Goal: Transaction & Acquisition: Purchase product/service

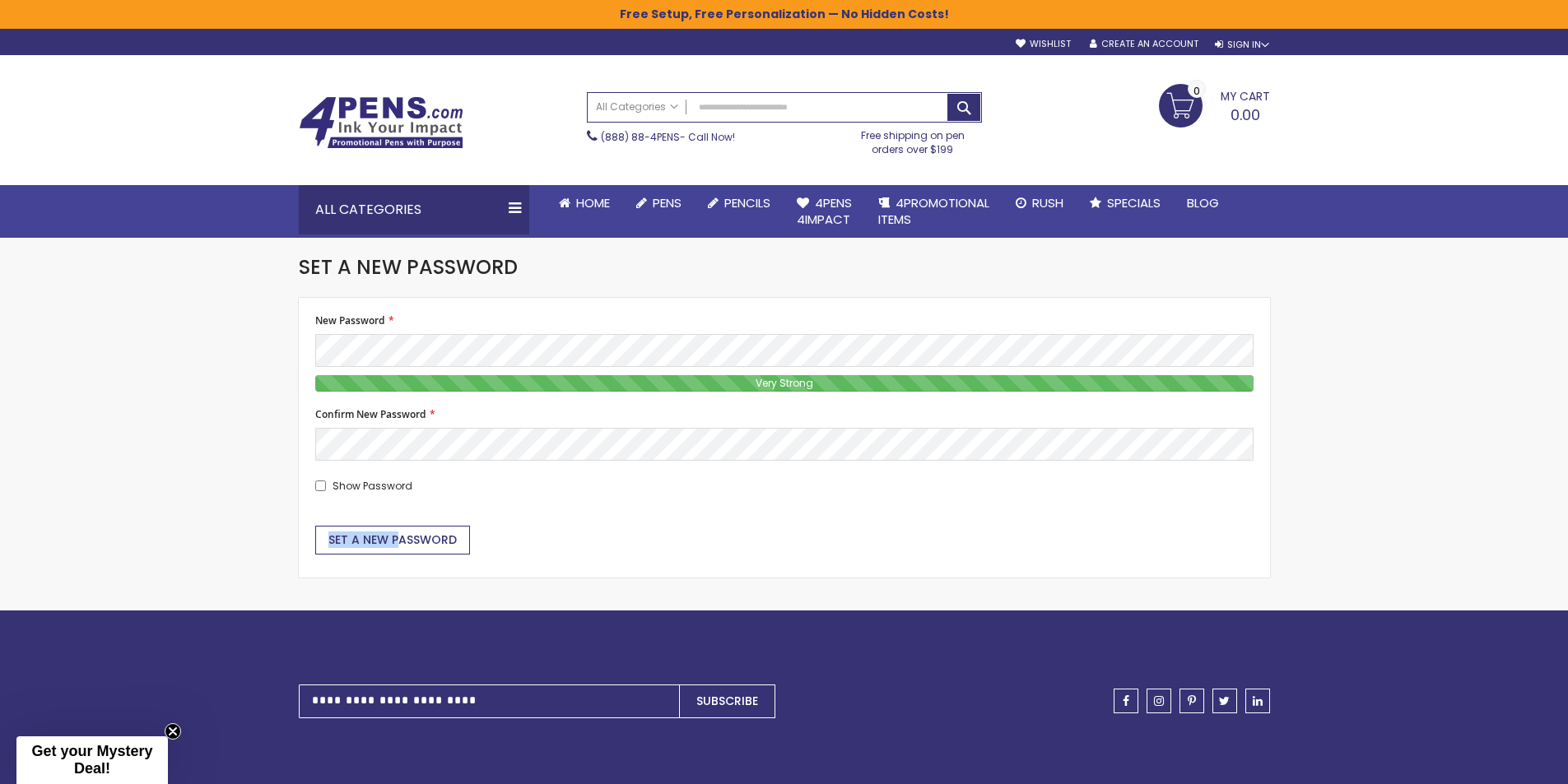
drag, startPoint x: 396, startPoint y: 557, endPoint x: 402, endPoint y: 545, distance: 13.4
click at [401, 545] on div "Checkout as a new customer Creating an account has many benefits: See order and…" at bounding box center [784, 437] width 954 height 247
click at [403, 545] on span "Set a New Password" at bounding box center [392, 540] width 128 height 16
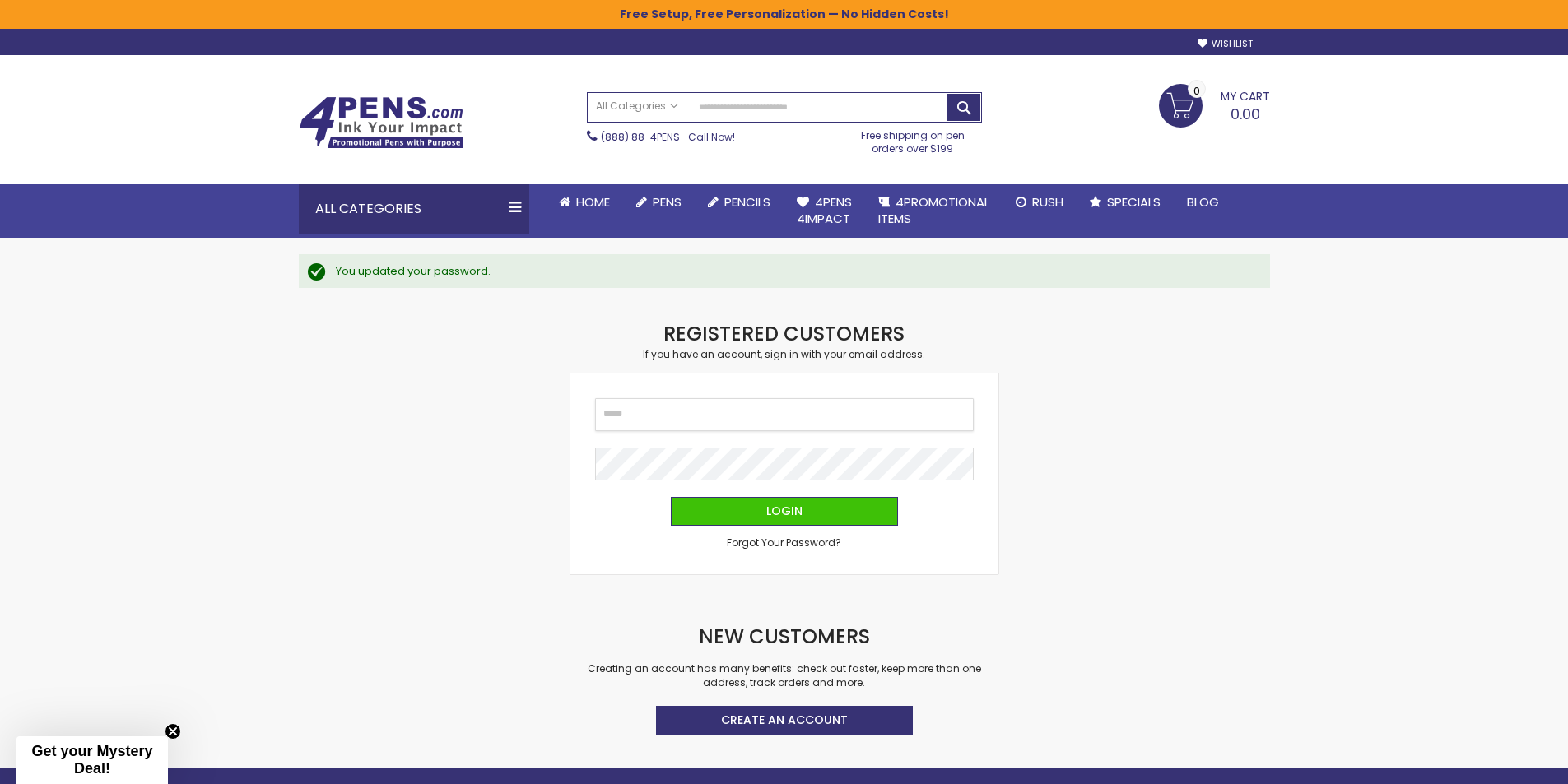
click at [734, 415] on input "Email" at bounding box center [784, 415] width 378 height 33
type input "**********"
click at [671, 497] on button "Login" at bounding box center [784, 511] width 227 height 29
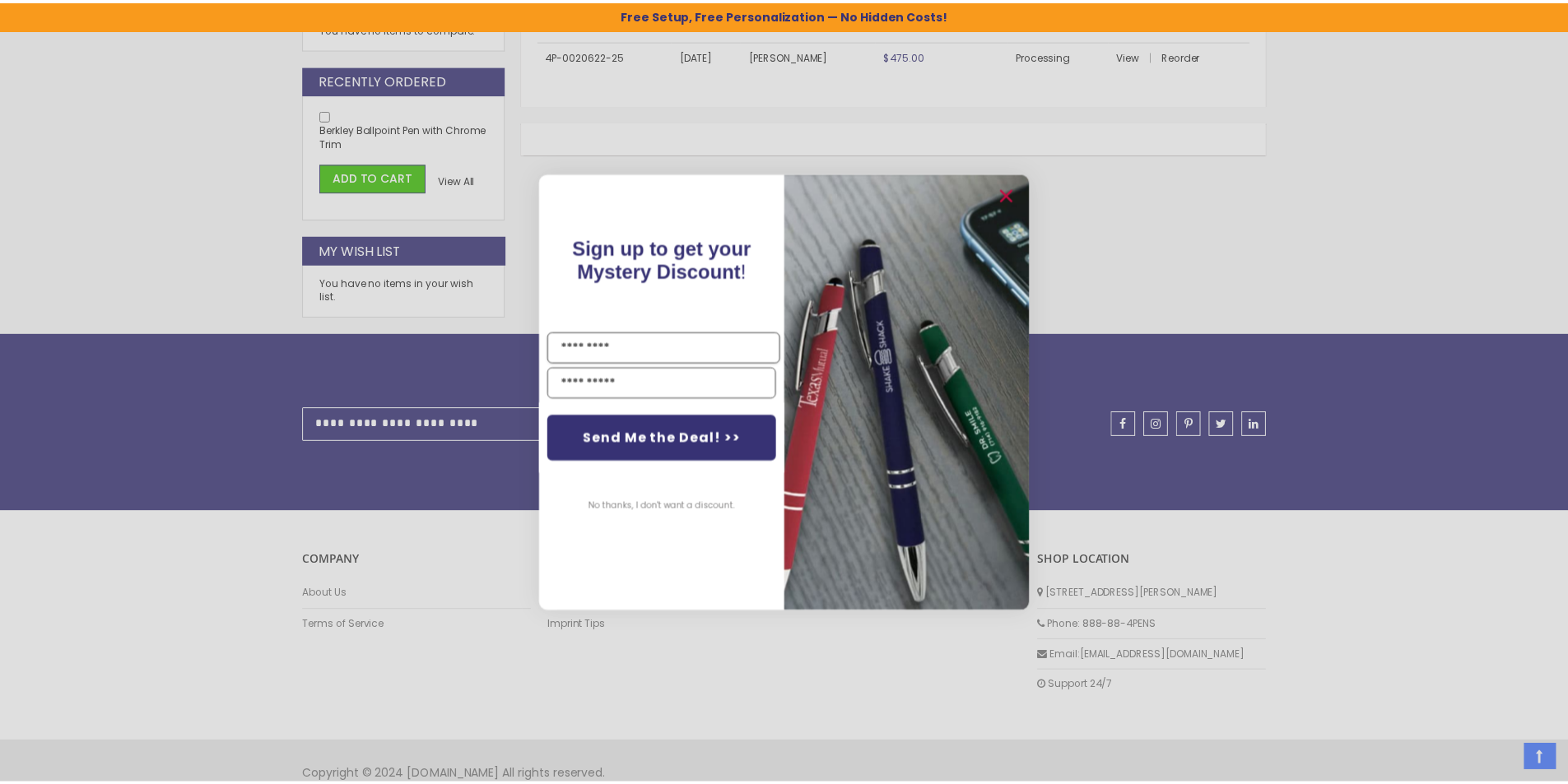
scroll to position [762, 0]
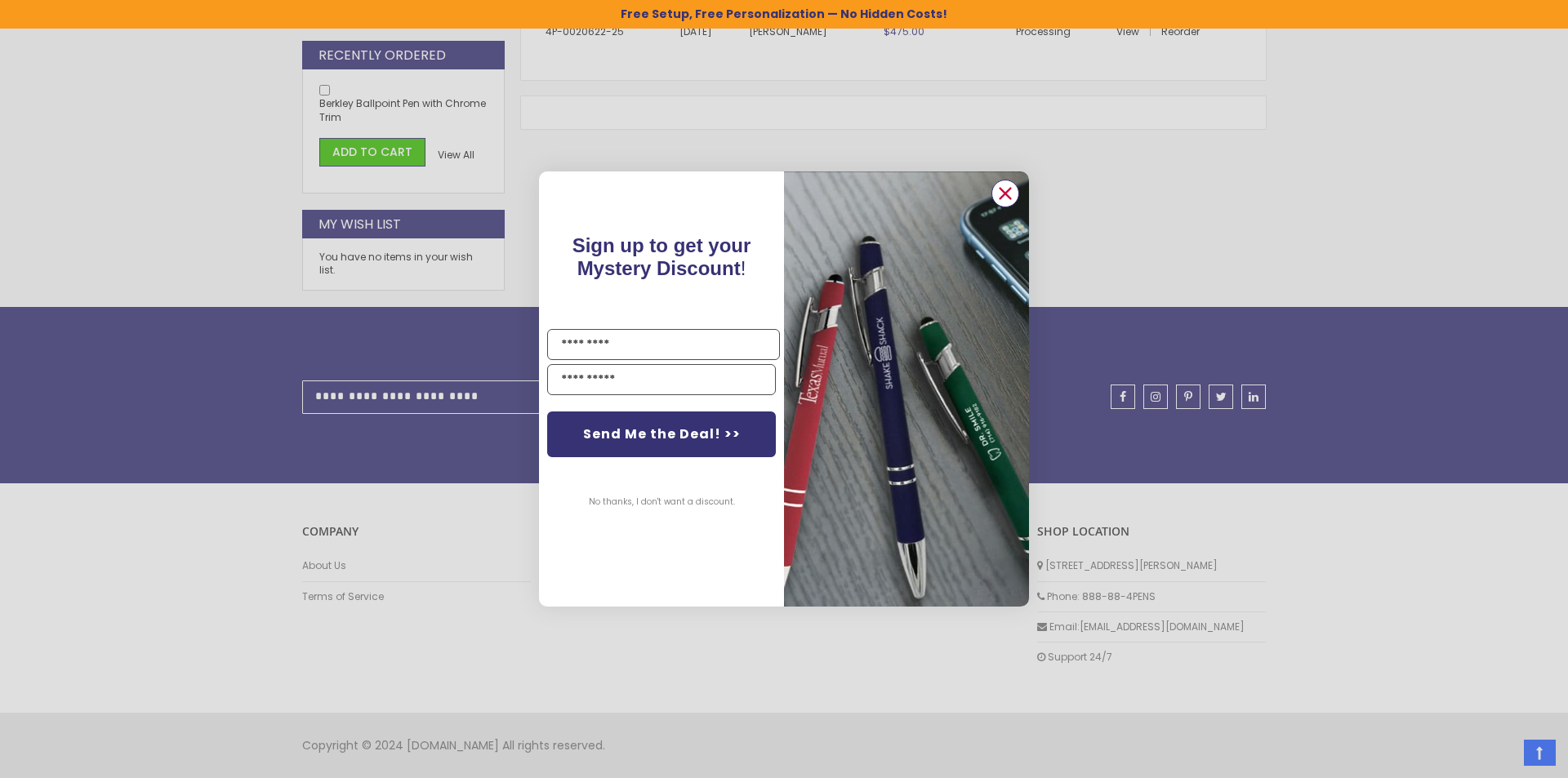
click at [1010, 191] on circle "Close dialog" at bounding box center [1005, 194] width 25 height 25
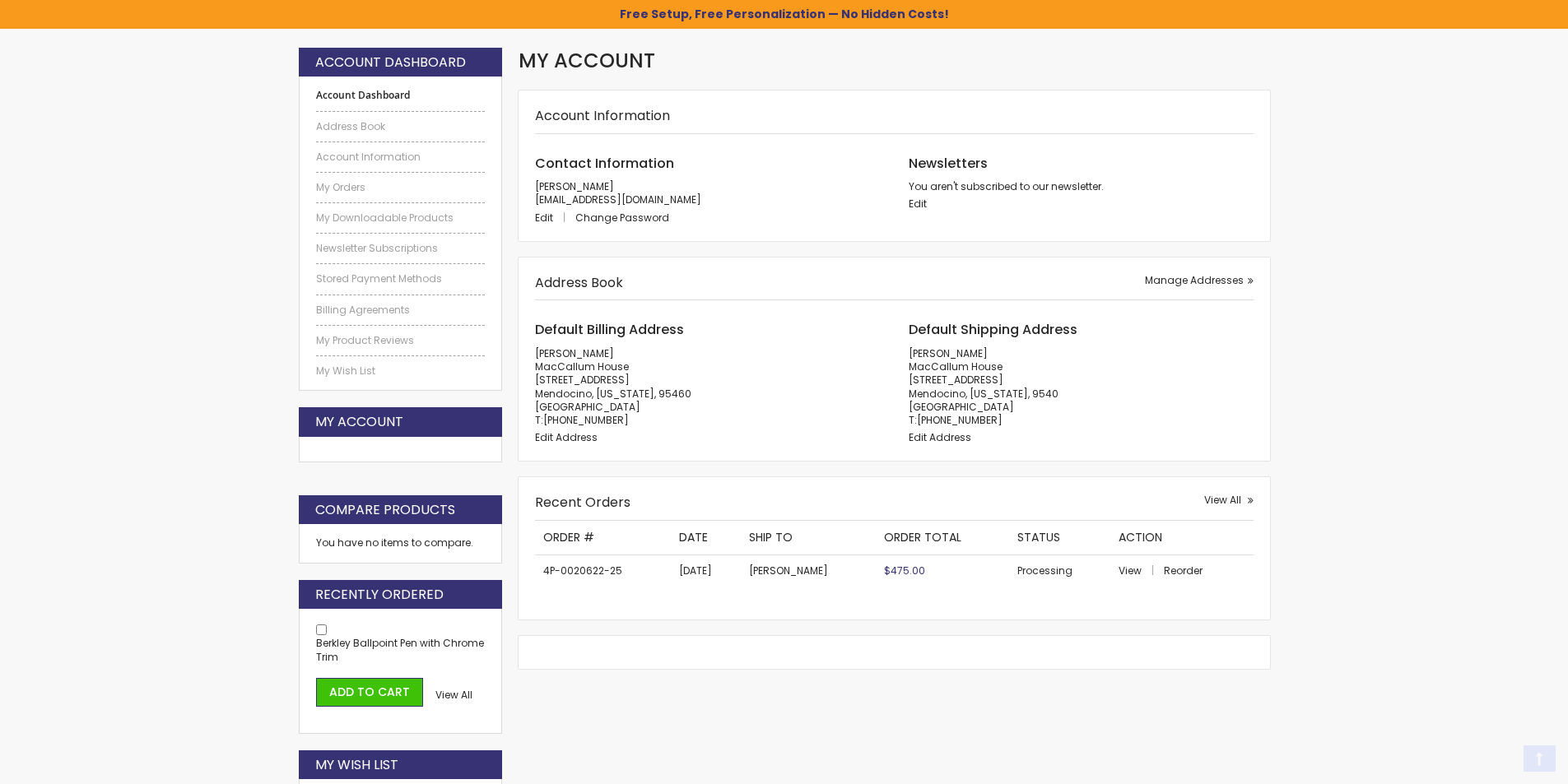
scroll to position [247, 0]
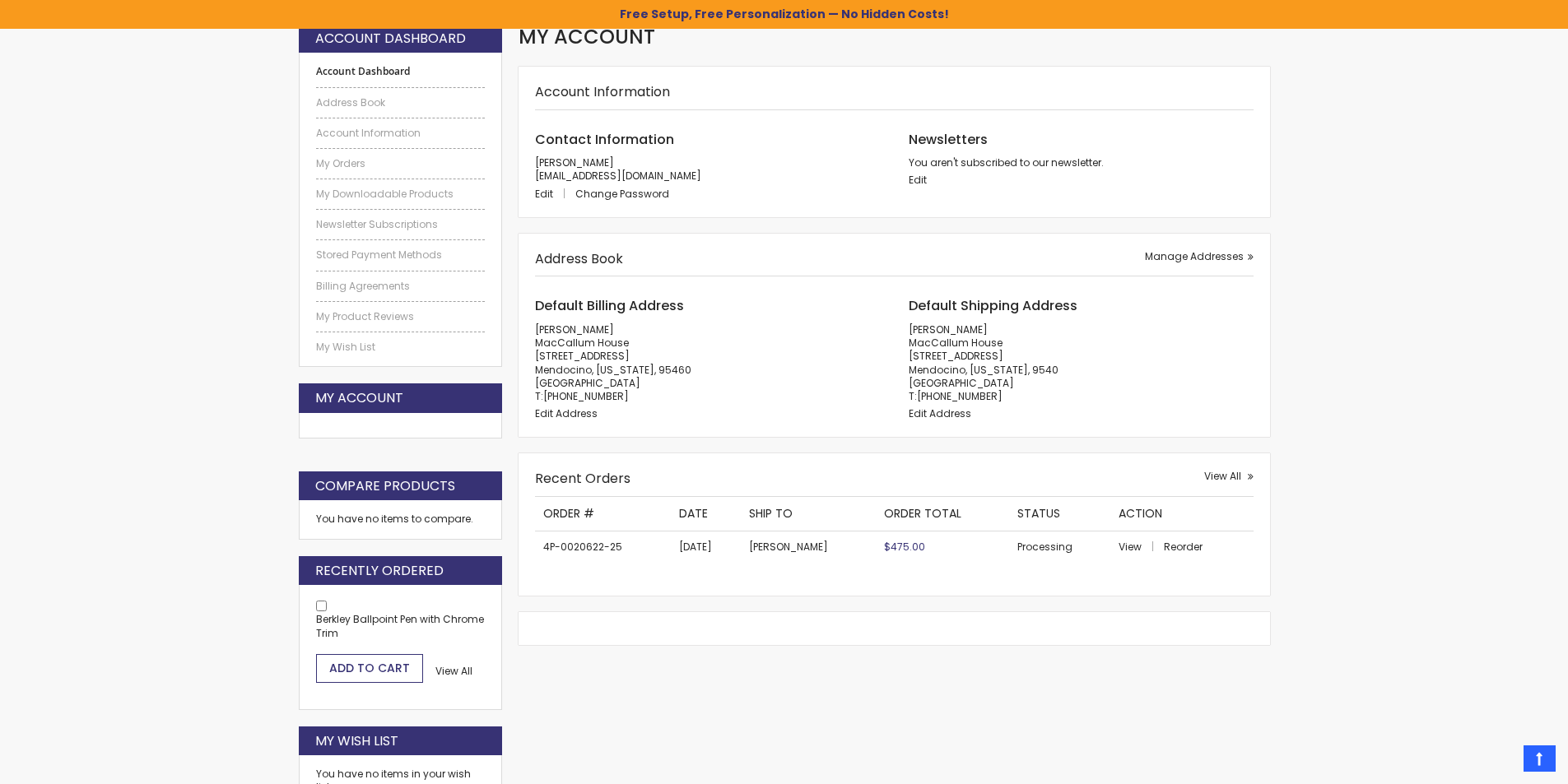
drag, startPoint x: 384, startPoint y: 675, endPoint x: 748, endPoint y: 650, distance: 364.9
click at [384, 674] on span "Add to Cart" at bounding box center [369, 668] width 80 height 16
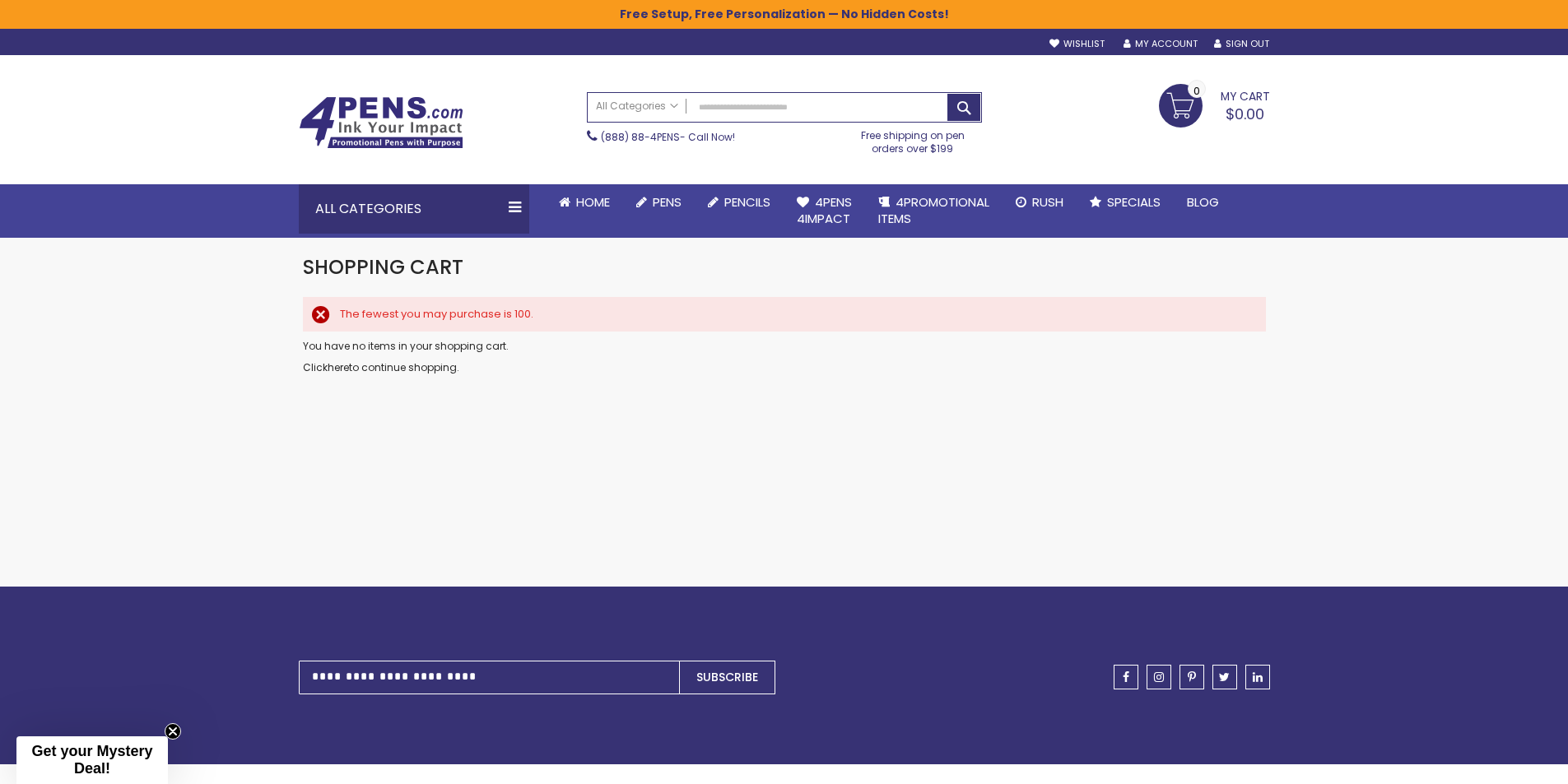
click at [402, 362] on p "Click here to continue shopping." at bounding box center [785, 367] width 963 height 13
click at [1156, 41] on link "My Account" at bounding box center [1160, 44] width 74 height 12
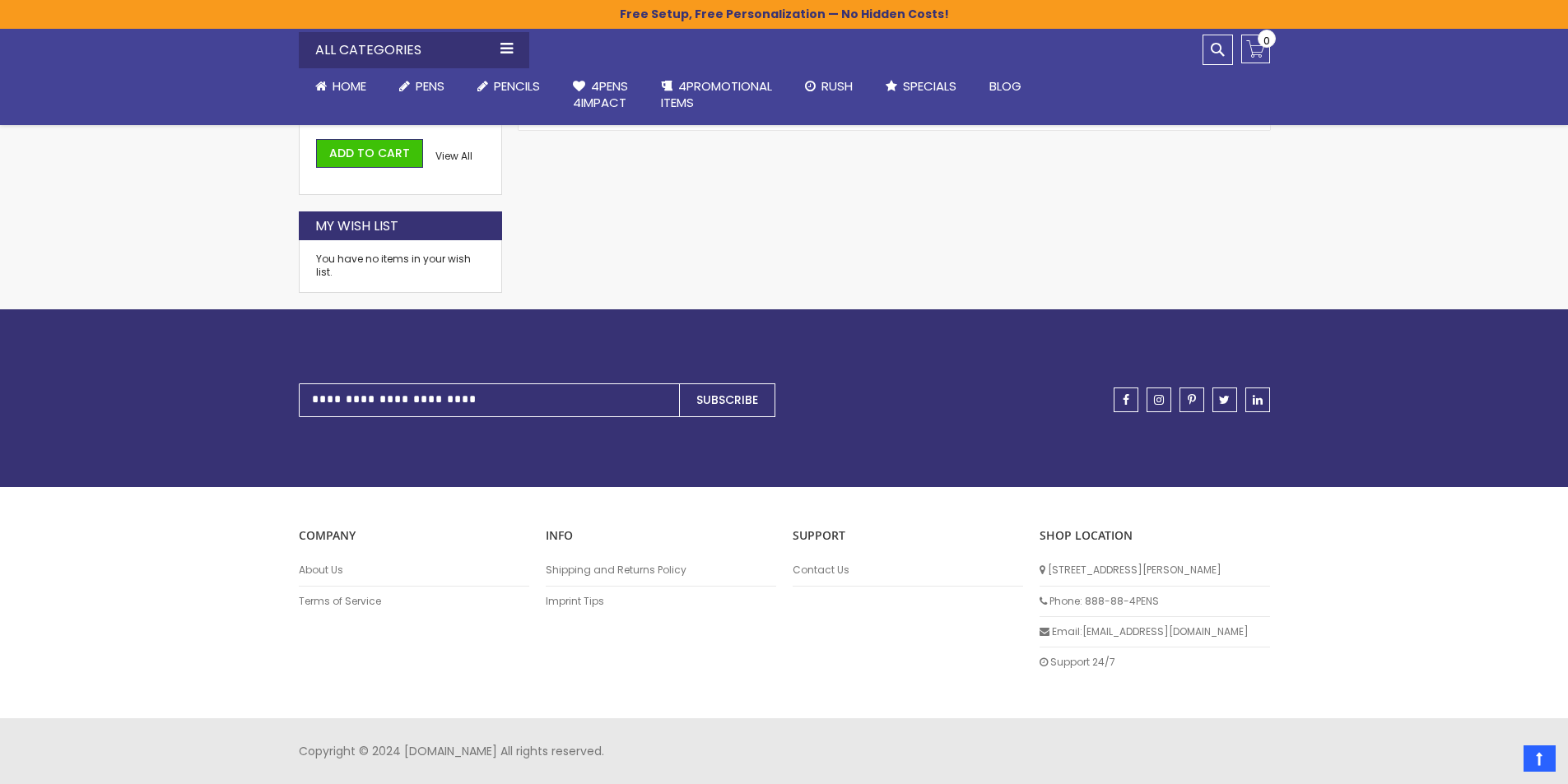
scroll to position [516, 0]
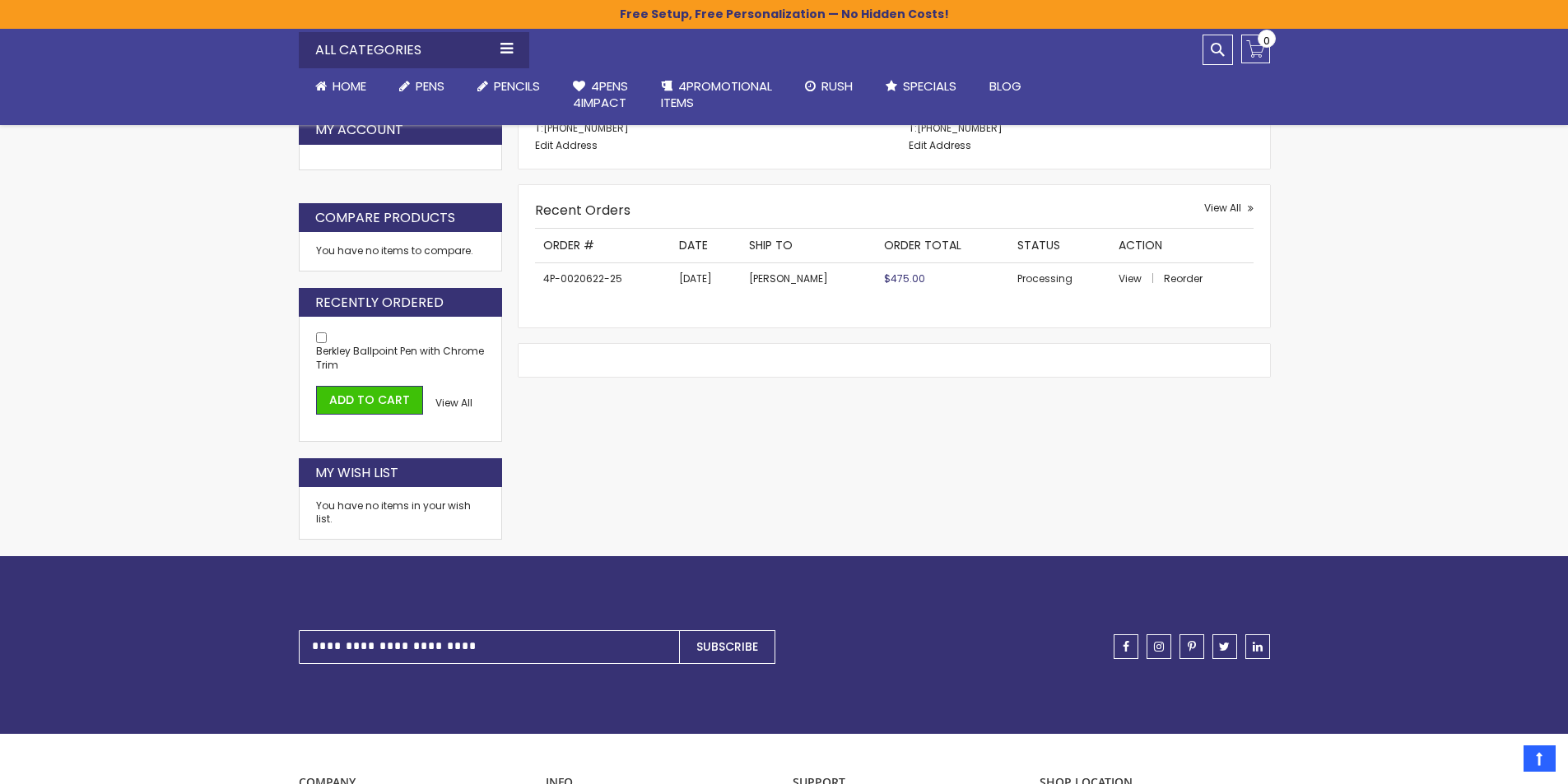
drag, startPoint x: 446, startPoint y: 399, endPoint x: 473, endPoint y: 387, distance: 29.5
click at [448, 398] on span "View All" at bounding box center [454, 403] width 37 height 14
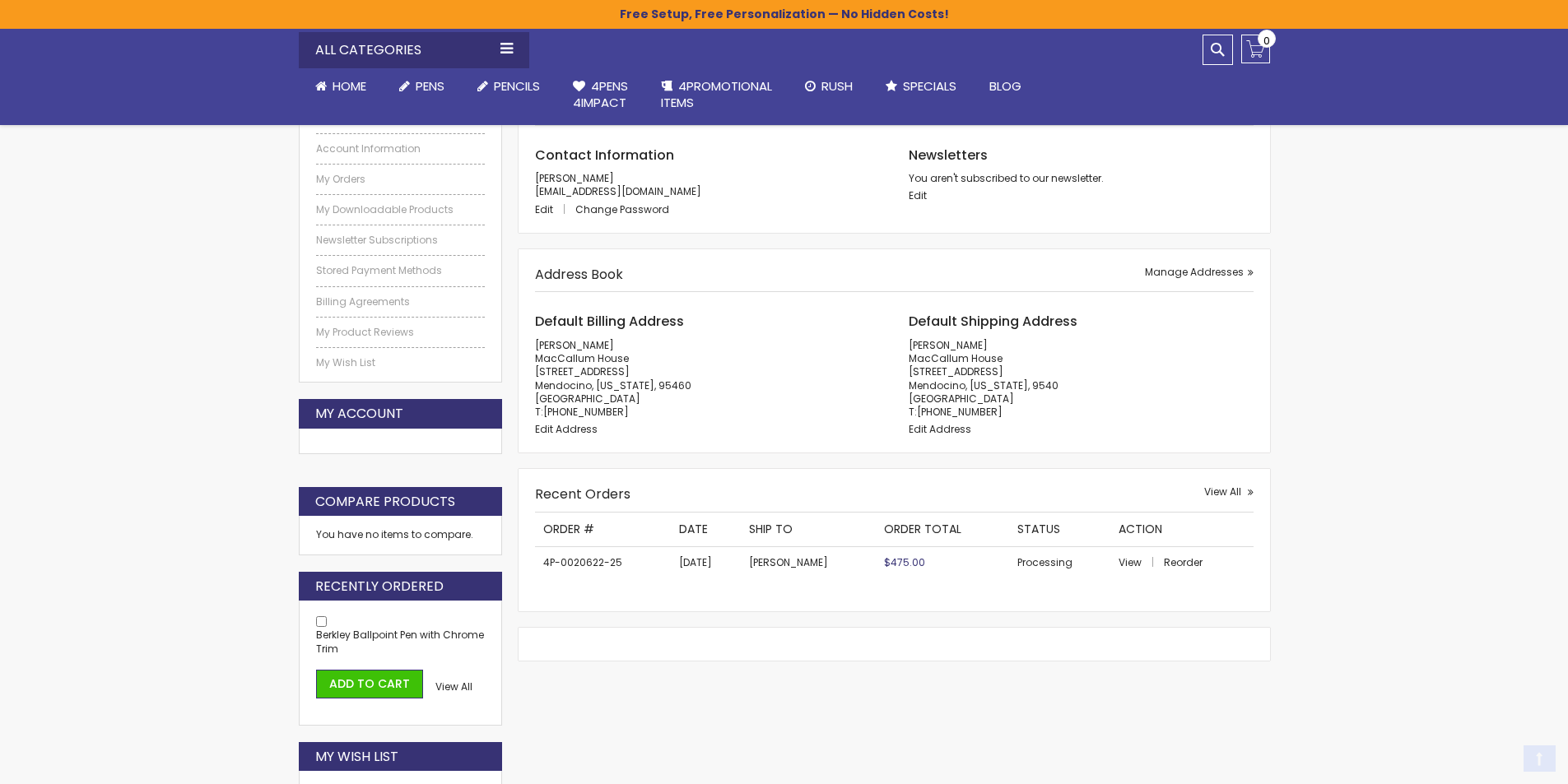
scroll to position [276, 0]
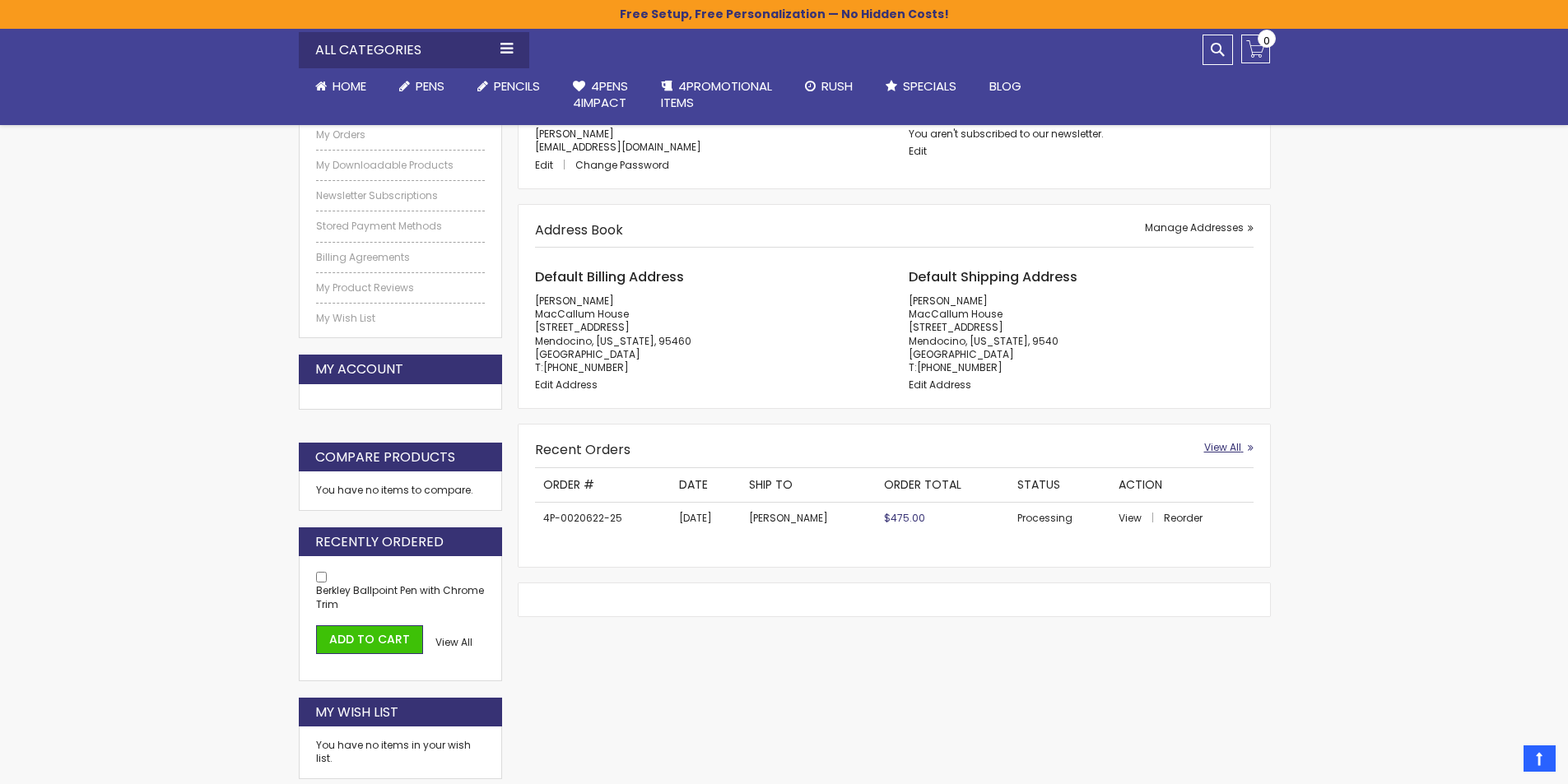
click at [1218, 441] on span "View All" at bounding box center [1223, 448] width 37 height 14
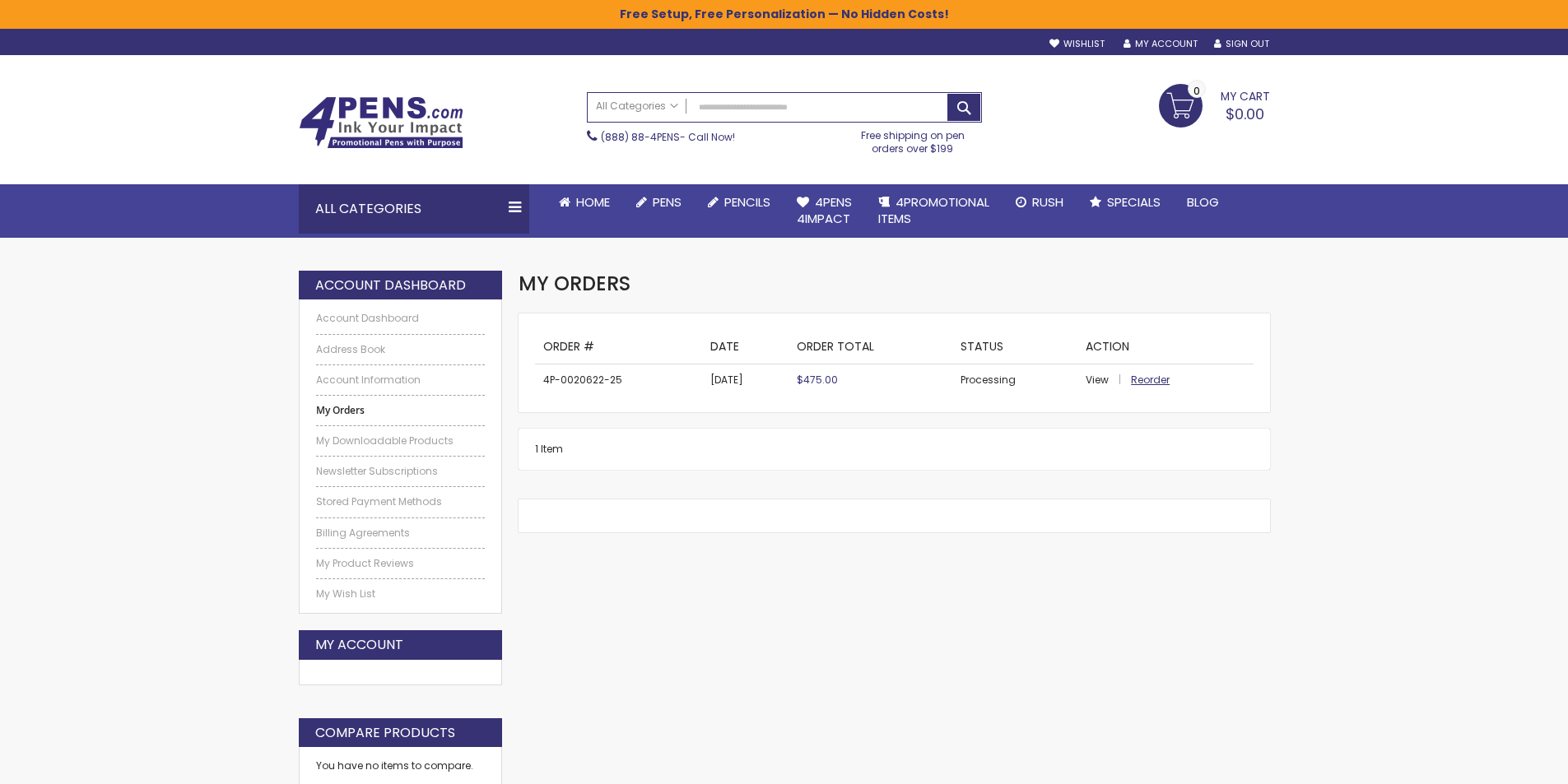
click at [1138, 376] on span "Reorder" at bounding box center [1150, 380] width 38 height 14
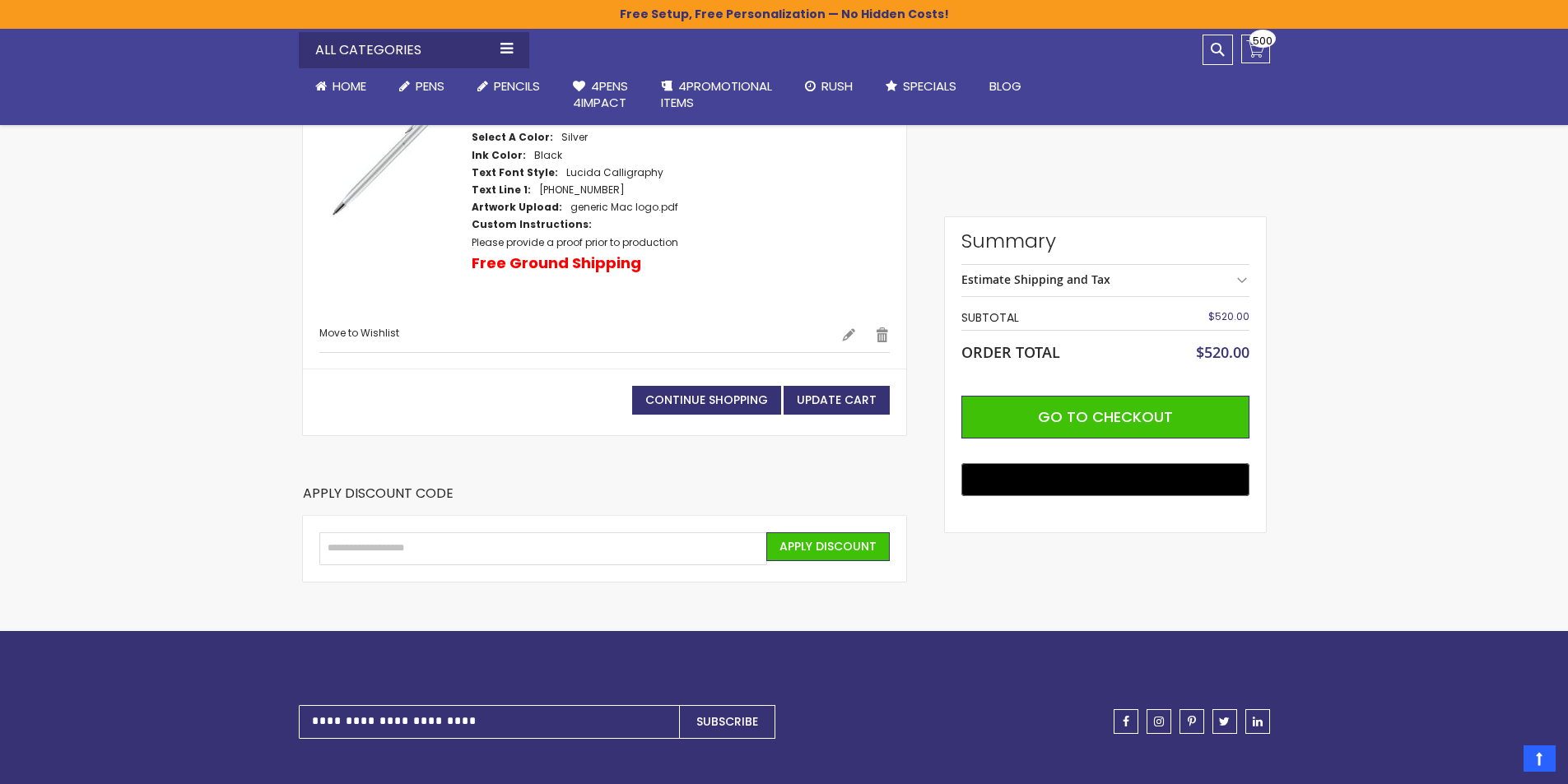
scroll to position [247, 0]
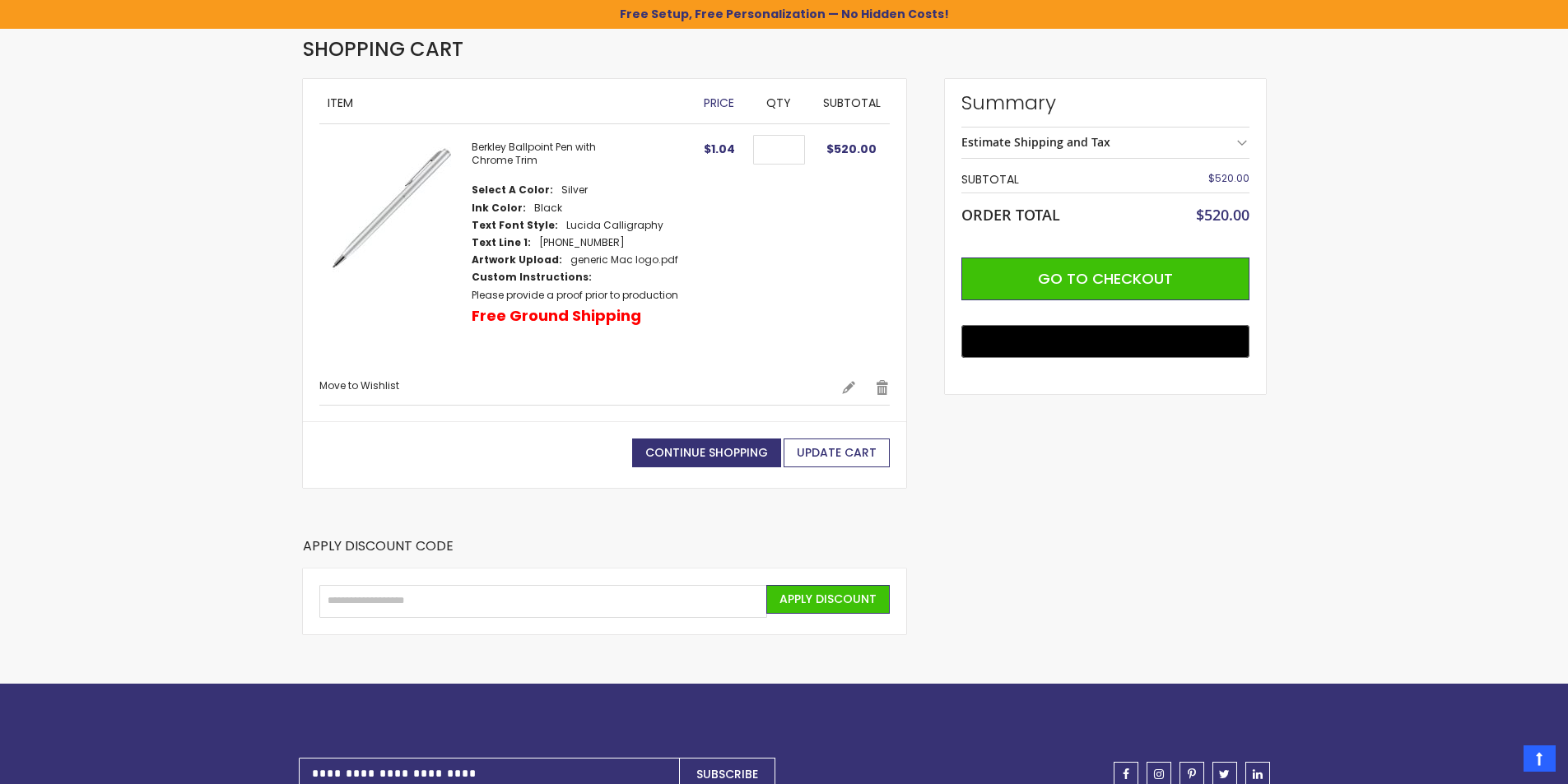
click at [816, 451] on span "Update Cart" at bounding box center [837, 452] width 80 height 16
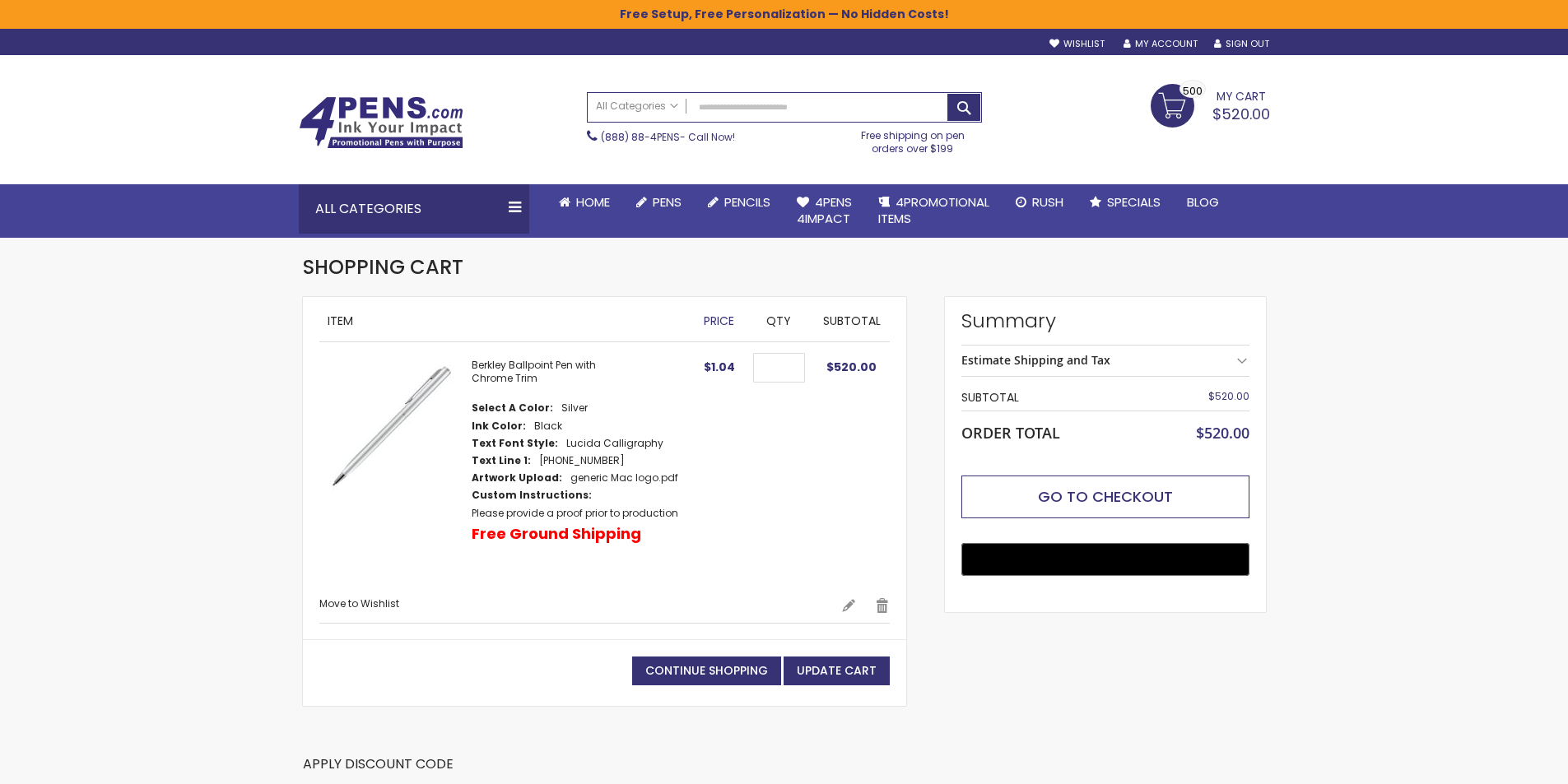
click at [1102, 496] on span "Go to Checkout" at bounding box center [1105, 496] width 135 height 21
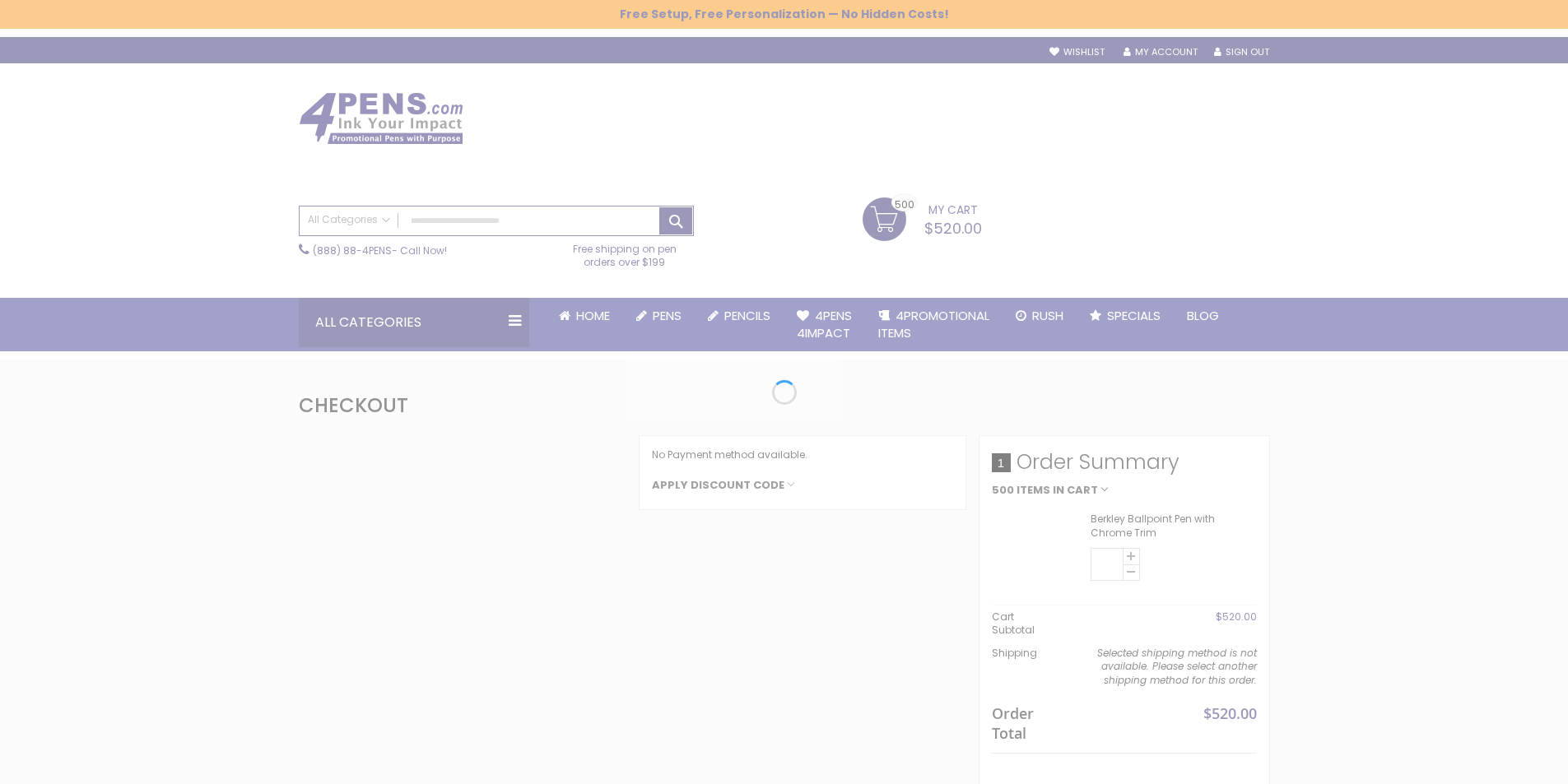
select select "*"
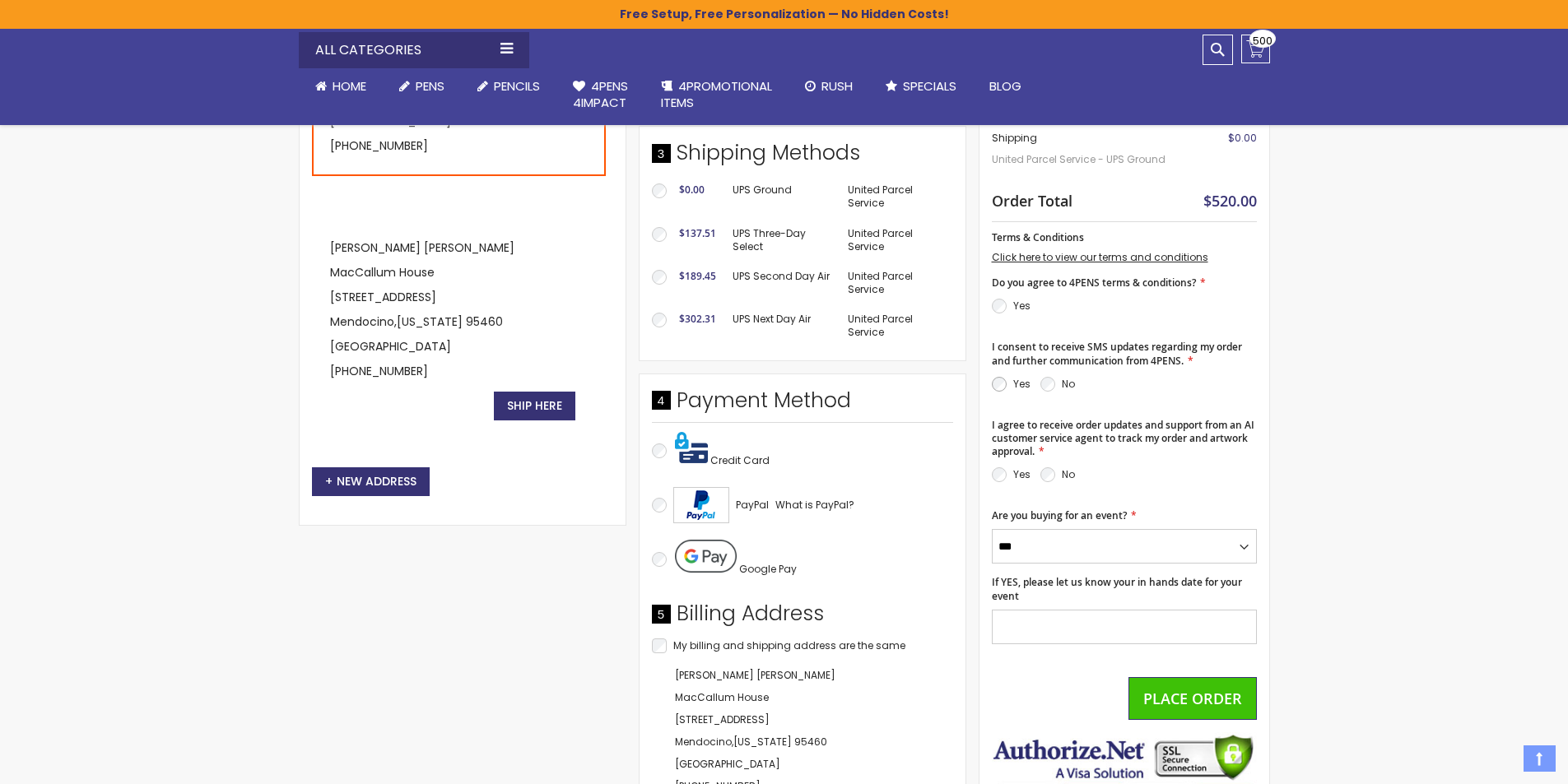
scroll to position [494, 0]
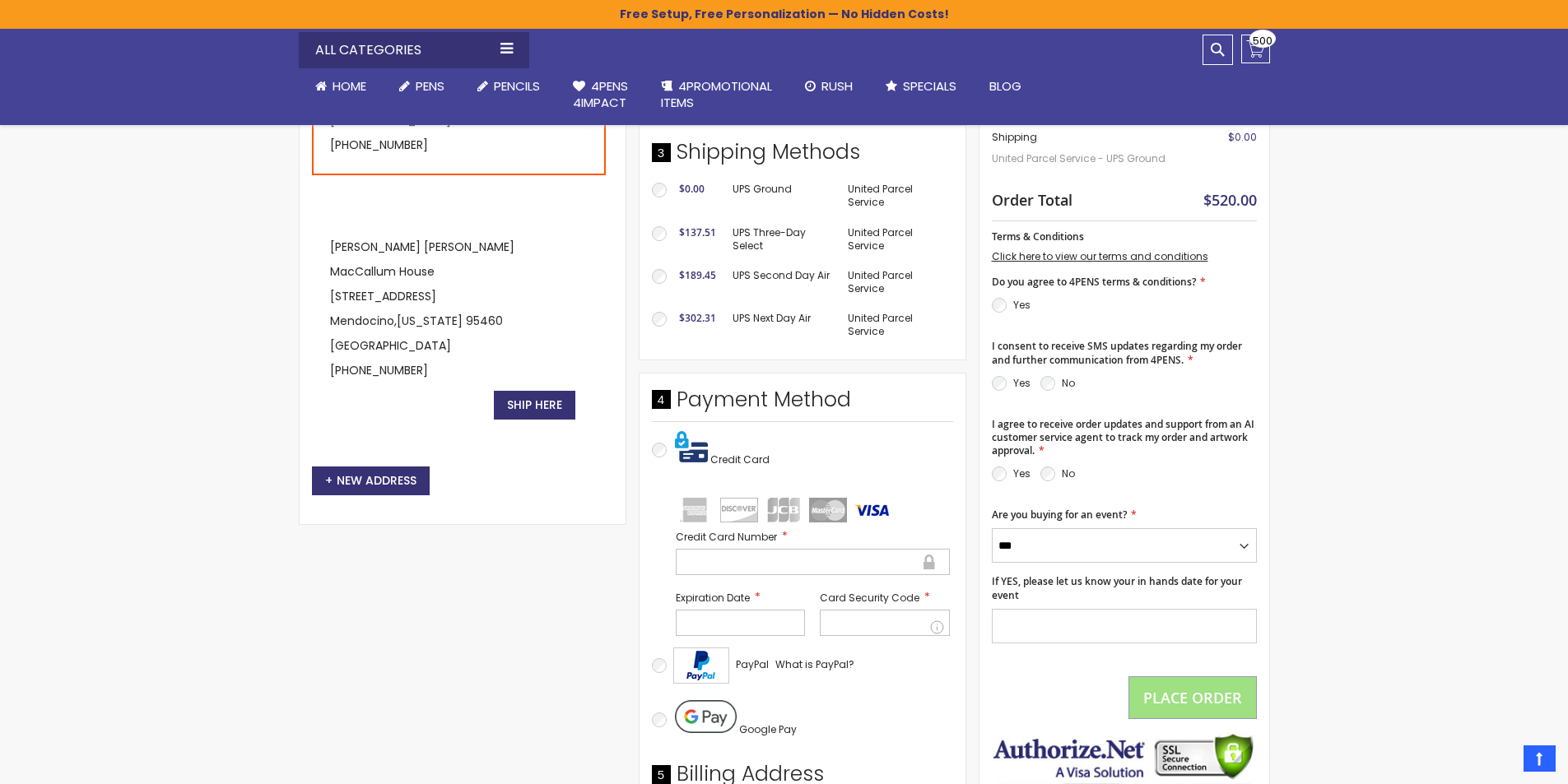
click at [730, 612] on div at bounding box center [741, 623] width 130 height 27
click at [878, 636] on div at bounding box center [885, 623] width 130 height 27
click at [1193, 703] on span "Place Order" at bounding box center [1193, 697] width 99 height 20
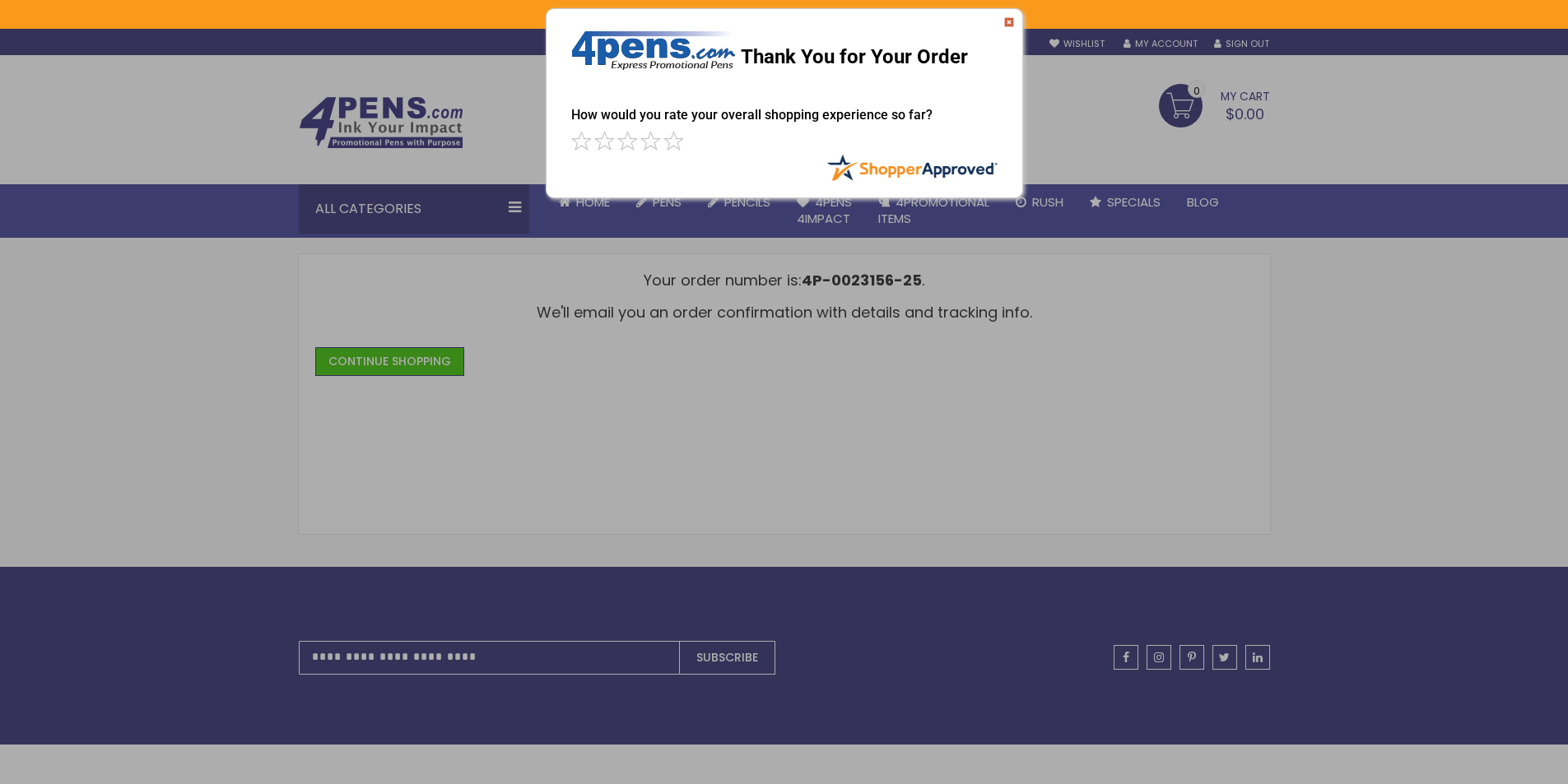
click at [1006, 24] on img at bounding box center [1009, 21] width 10 height 10
